Goal: Task Accomplishment & Management: Manage account settings

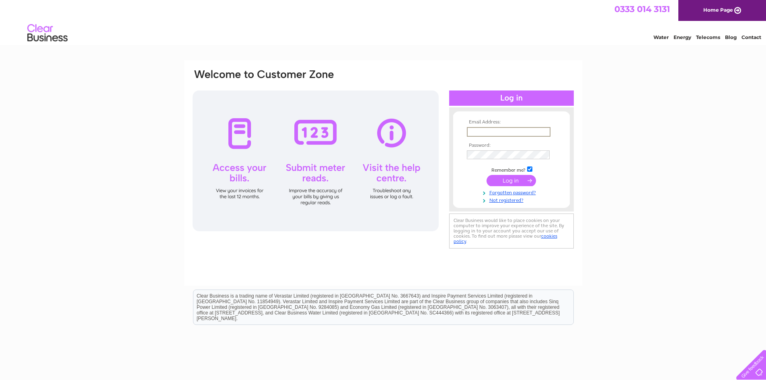
click at [481, 128] on input "text" at bounding box center [509, 132] width 84 height 10
paste input "amothen@gmail.com"
type input "amothen@gmail.com"
click at [503, 179] on input "submit" at bounding box center [510, 180] width 49 height 11
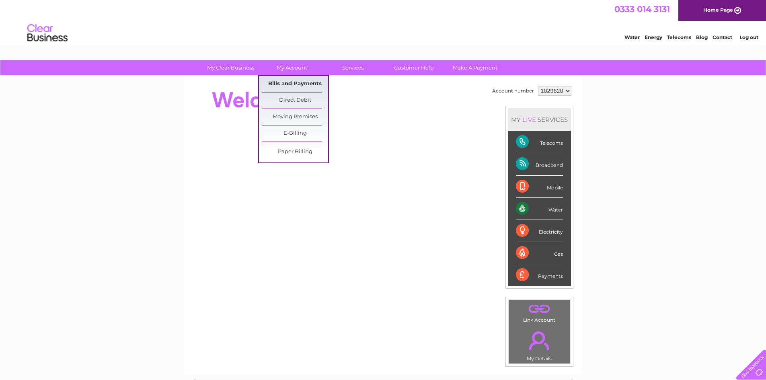
click at [287, 81] on link "Bills and Payments" at bounding box center [295, 84] width 66 height 16
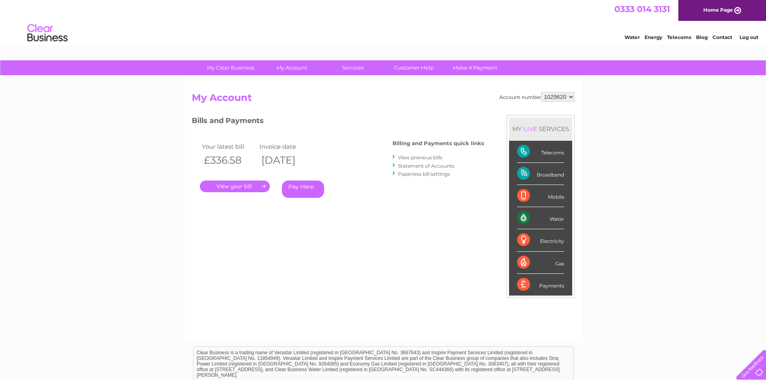
click at [423, 157] on link "View previous bills" at bounding box center [420, 157] width 44 height 6
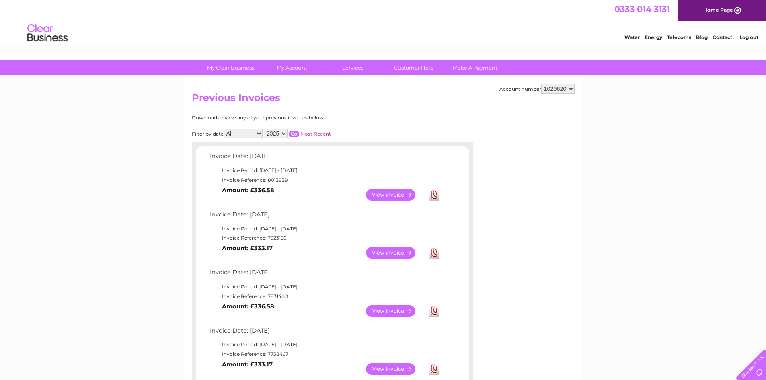
click at [387, 195] on link "View" at bounding box center [395, 195] width 59 height 12
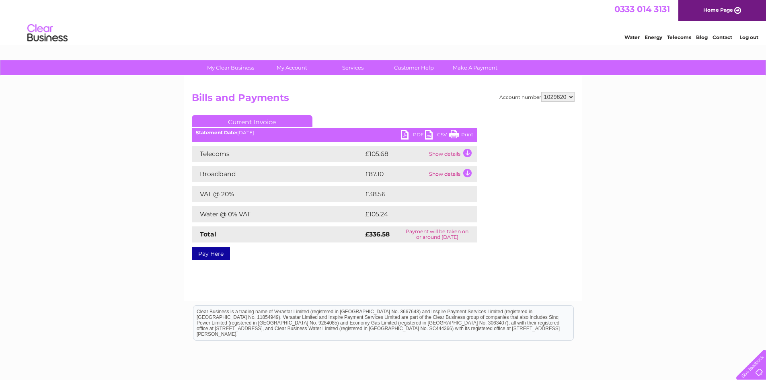
click at [409, 135] on link "PDF" at bounding box center [413, 136] width 24 height 12
click at [747, 37] on link "Log out" at bounding box center [748, 37] width 19 height 6
